Goal: Find specific page/section: Find specific page/section

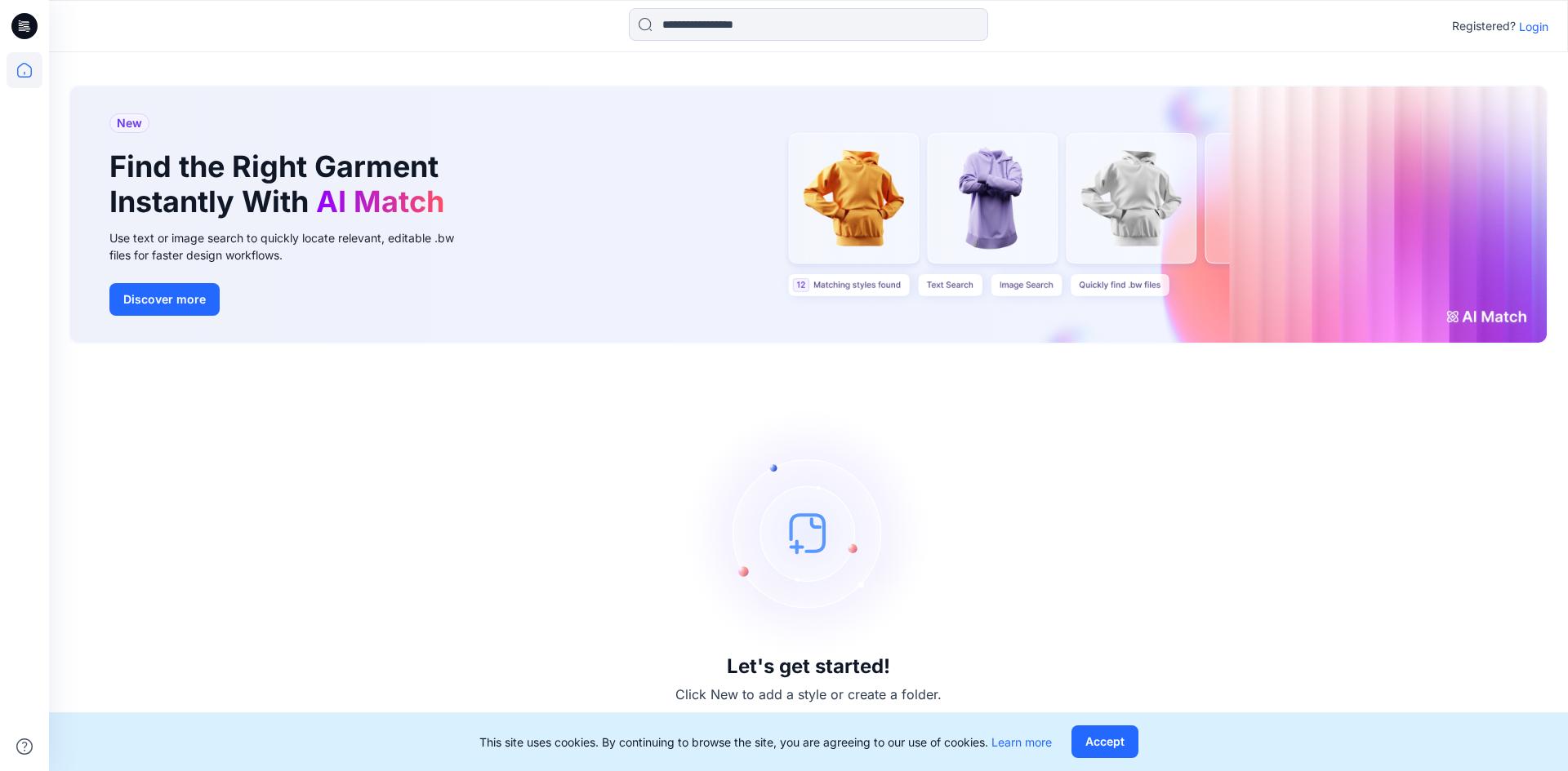
click at [1529, 27] on p "Login" at bounding box center [1534, 26] width 30 height 17
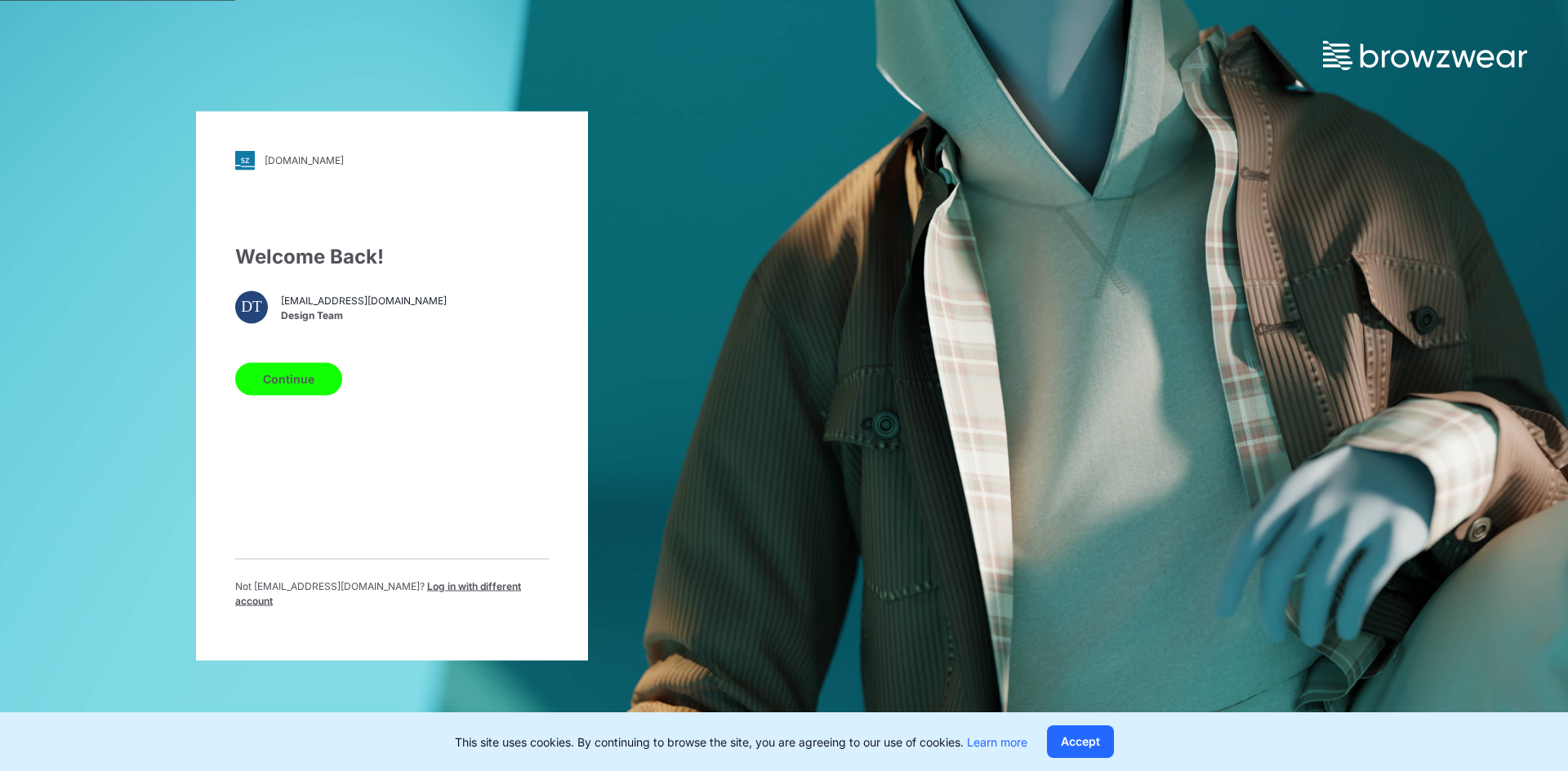
click at [307, 389] on button "Continue" at bounding box center [289, 378] width 107 height 32
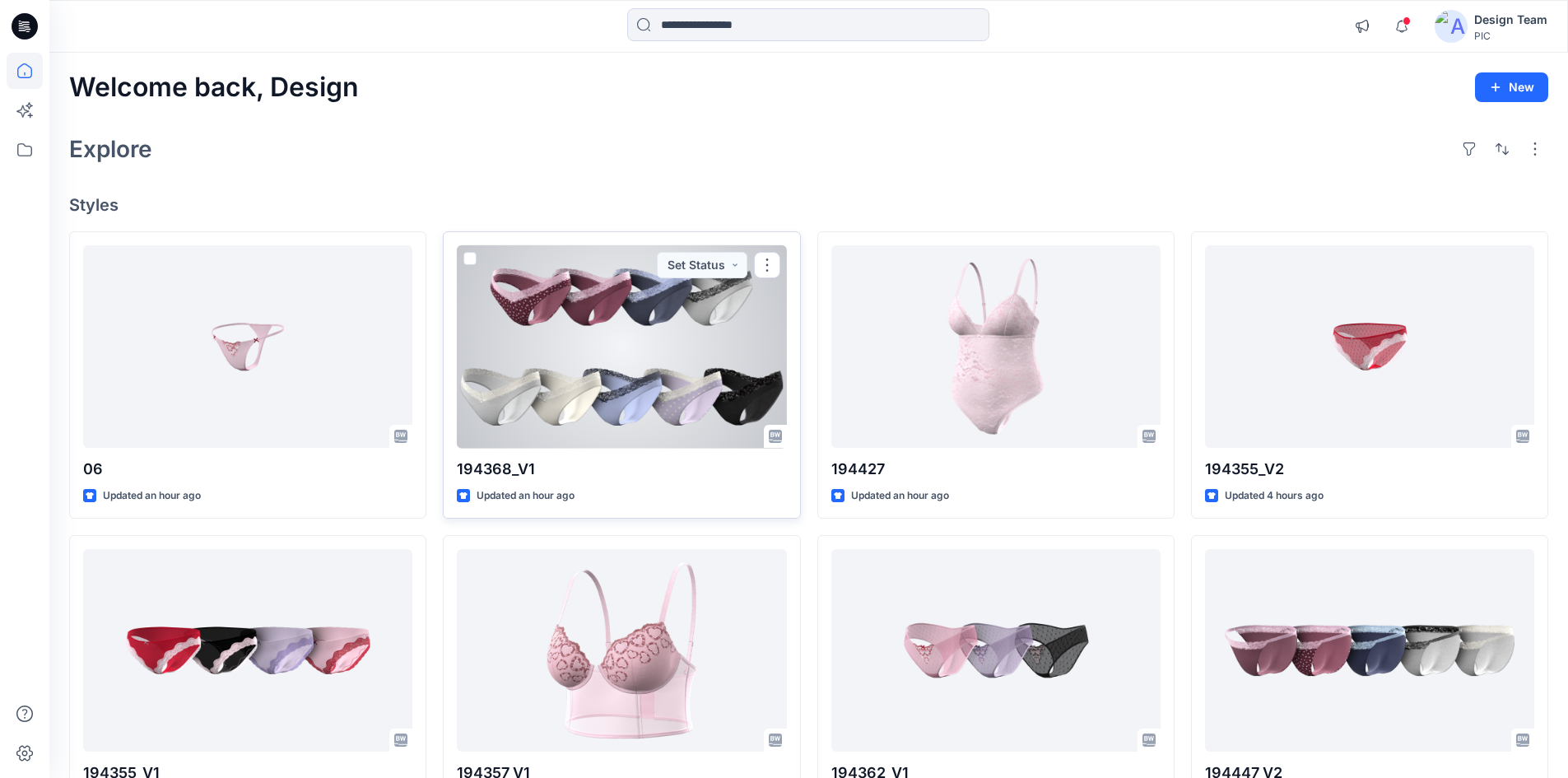
click at [694, 333] on div at bounding box center [621, 347] width 329 height 203
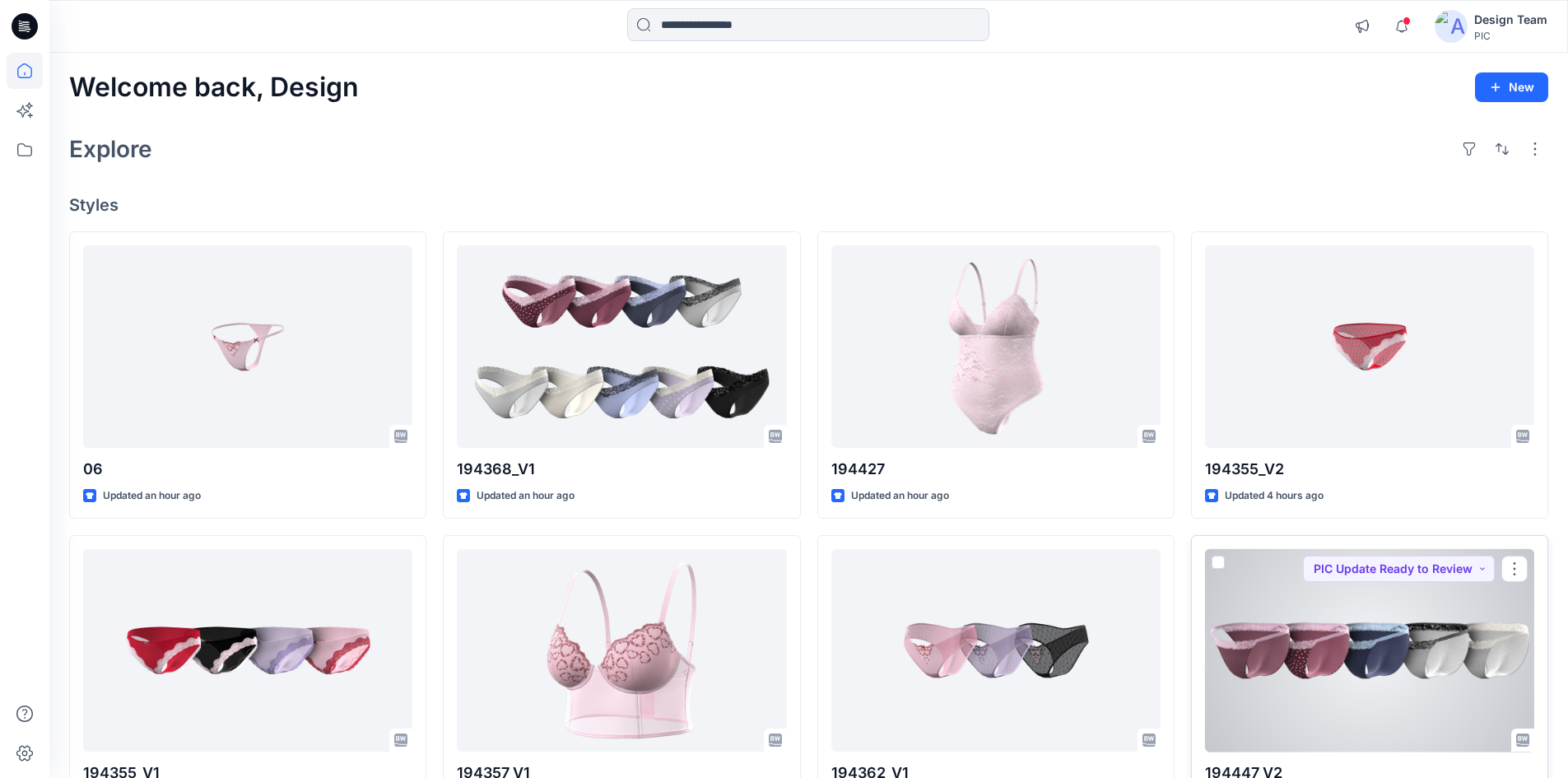
click at [1274, 619] on div at bounding box center [1370, 651] width 329 height 203
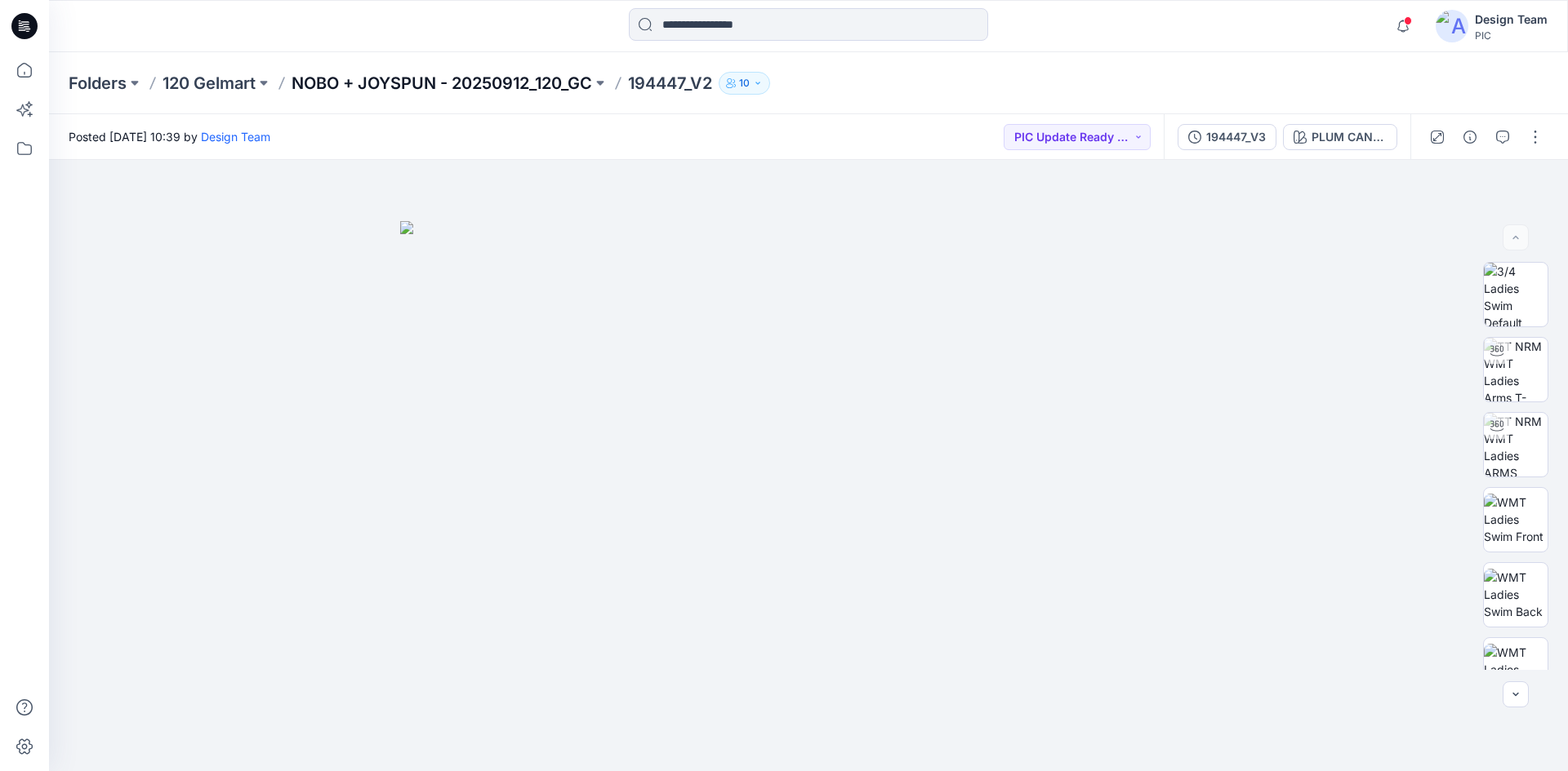
click at [461, 78] on p "NOBO + JOYSPUN - 20250912_120_GC" at bounding box center [441, 83] width 300 height 22
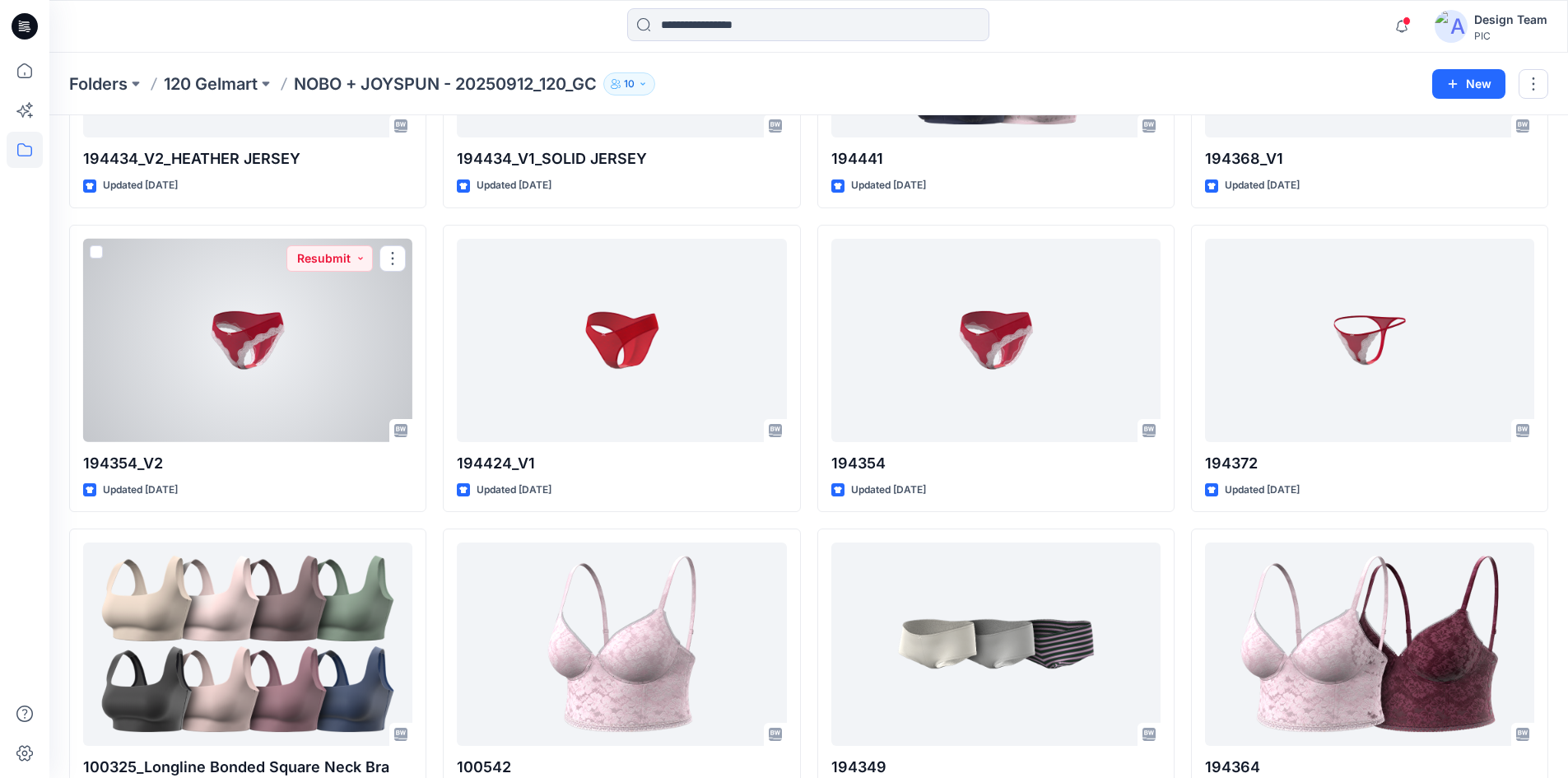
scroll to position [2788, 0]
